Goal: Check status

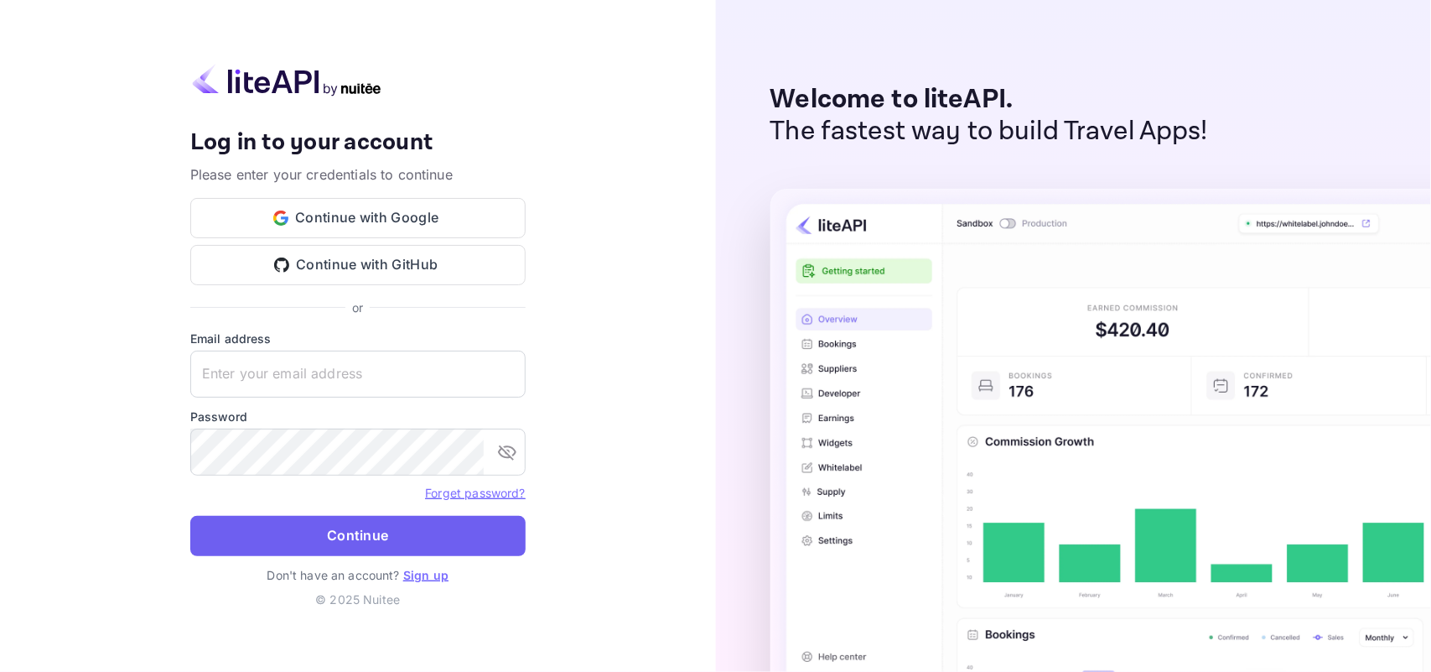
type input "[EMAIL_ADDRESS][DOMAIN_NAME]"
click at [311, 532] on button "Continue" at bounding box center [357, 536] width 335 height 40
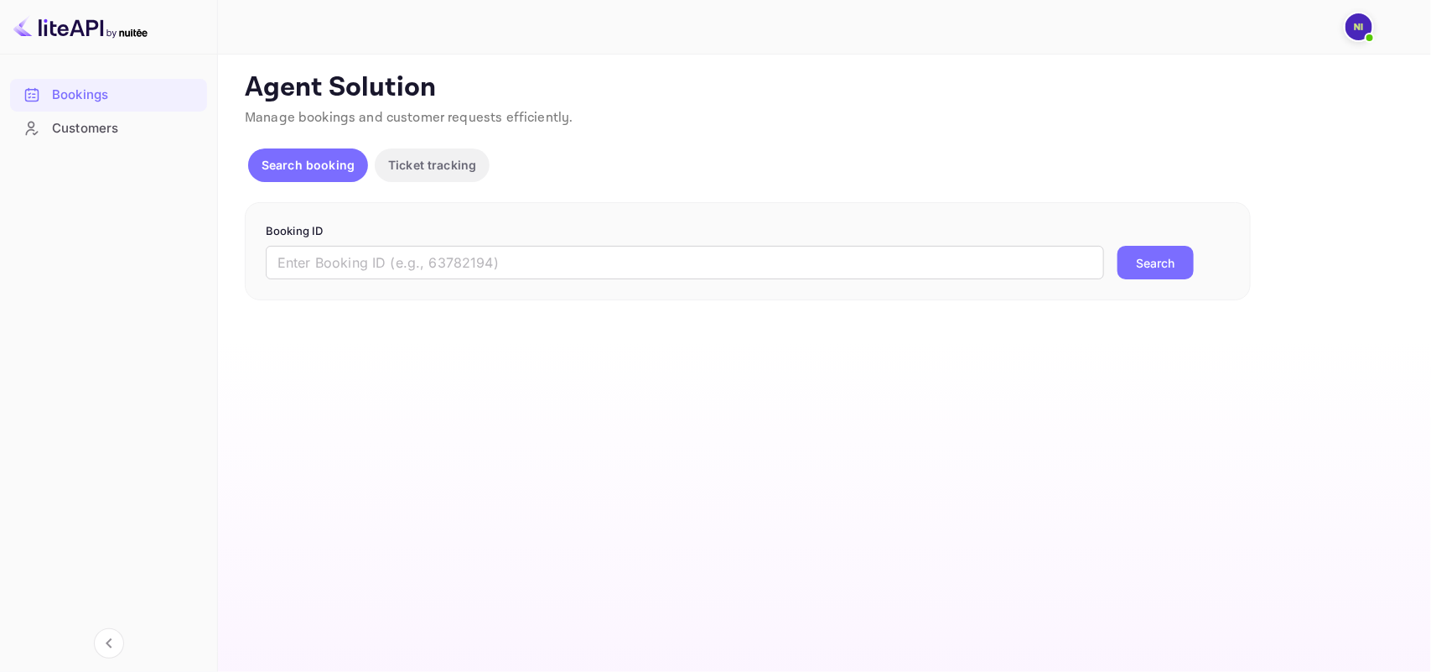
click at [306, 241] on form "Booking ID ​ Search" at bounding box center [748, 251] width 964 height 57
paste input "9392903"
click at [327, 252] on input "text" at bounding box center [685, 263] width 839 height 34
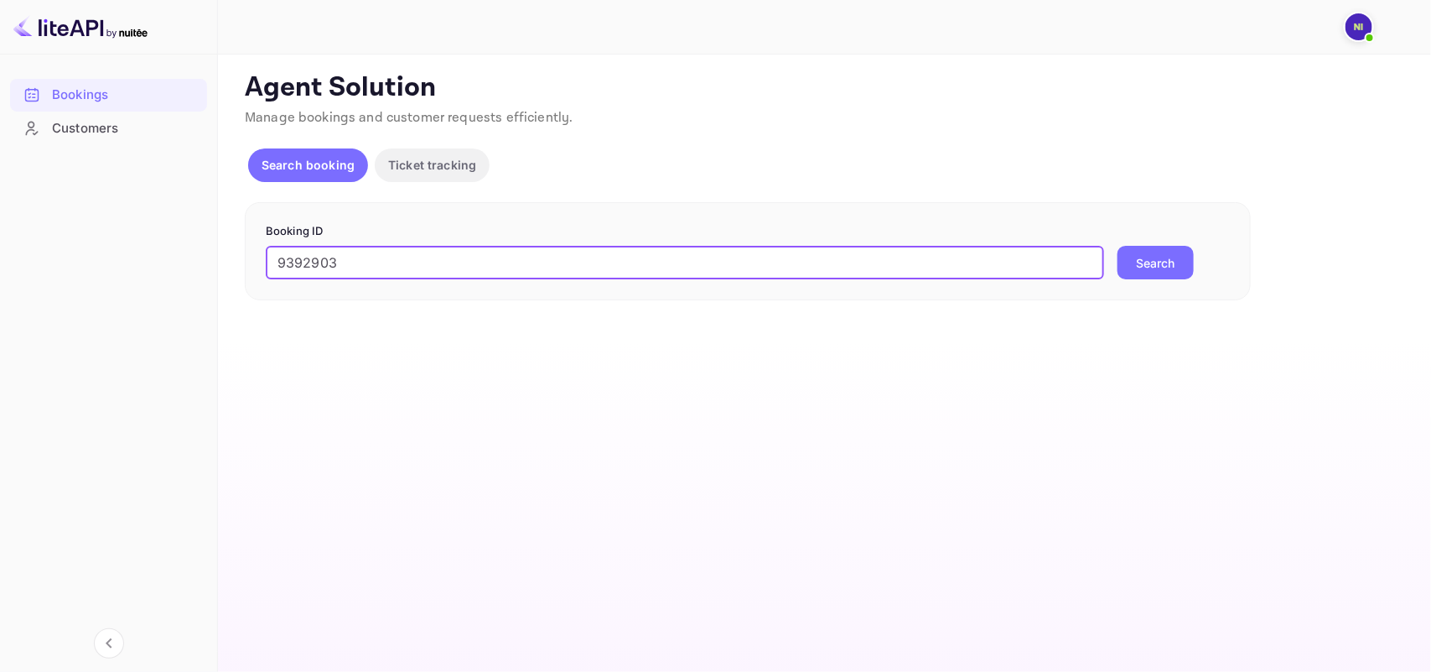
type input "9392903"
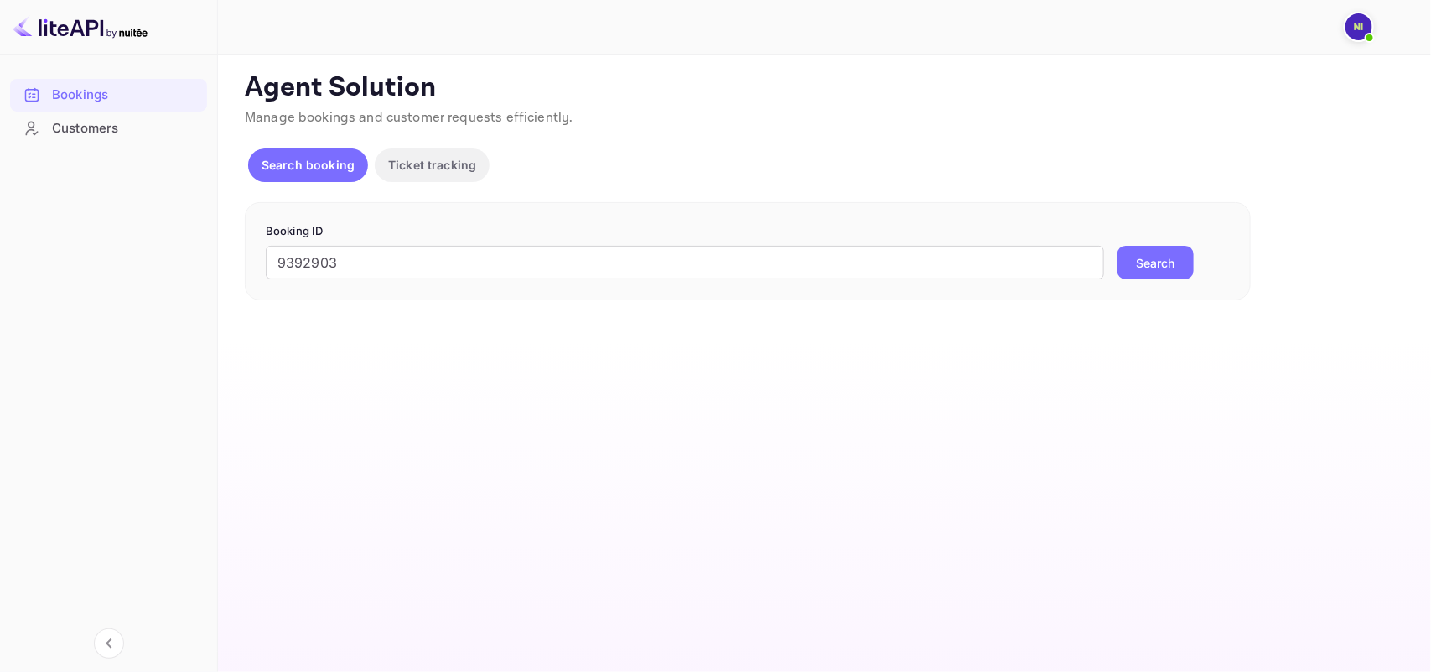
click at [1125, 266] on button "Search" at bounding box center [1156, 263] width 76 height 34
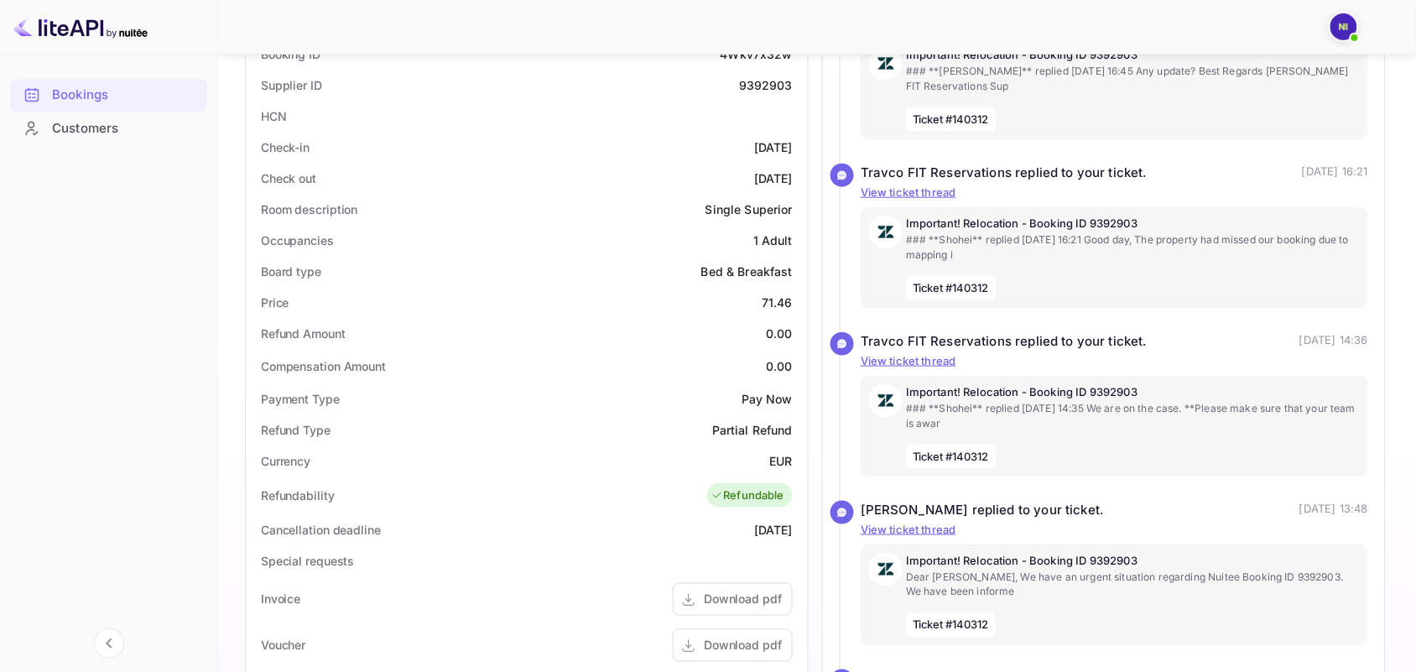
scroll to position [370, 0]
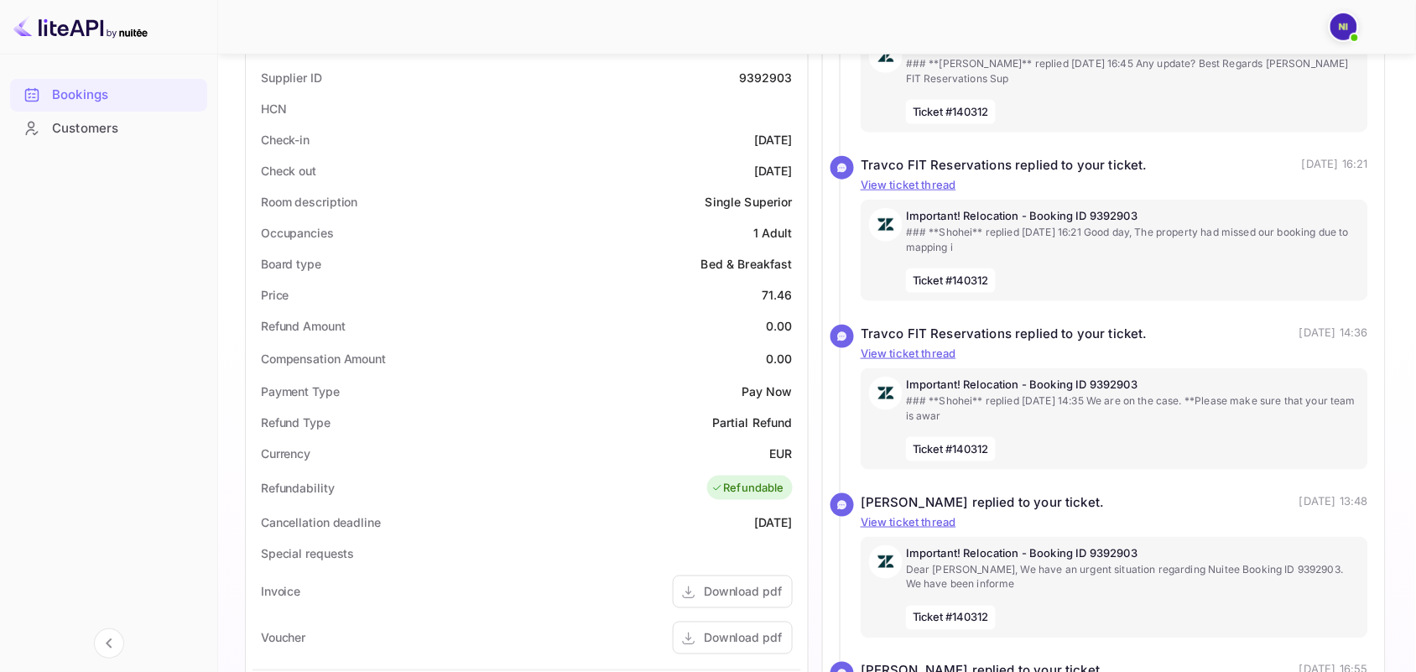
click at [176, 507] on div "Bookings Customers" at bounding box center [108, 360] width 217 height 578
